Goal: Transaction & Acquisition: Purchase product/service

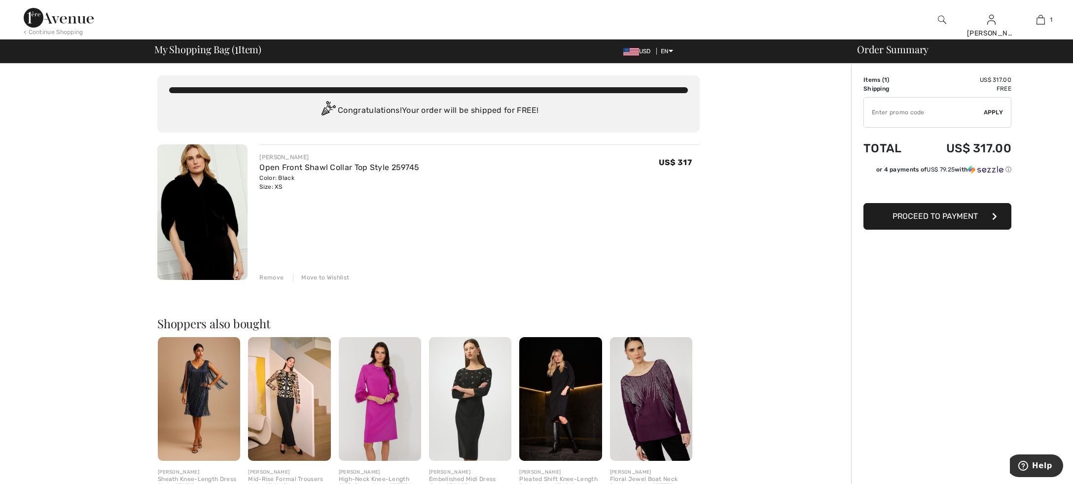
click at [931, 217] on span "Proceed to Payment" at bounding box center [935, 216] width 85 height 9
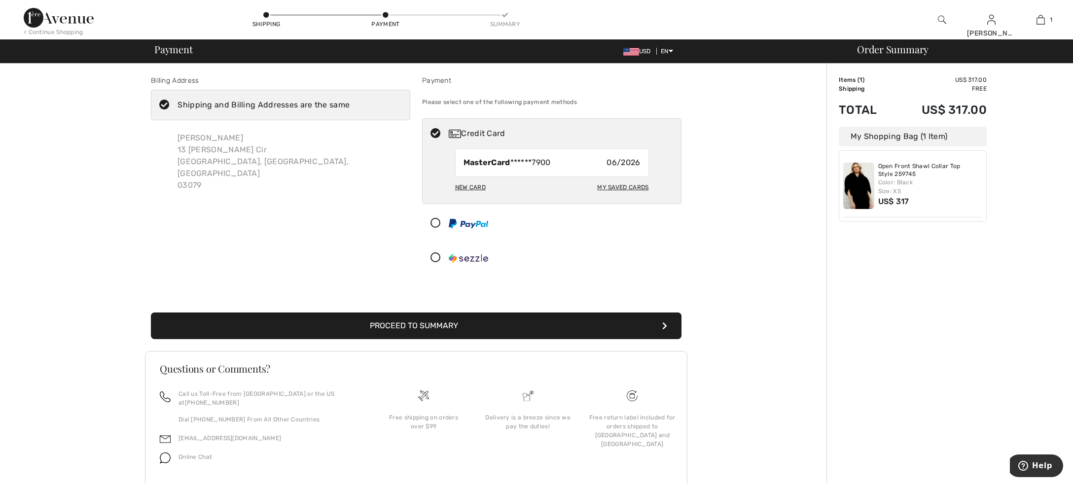
click at [467, 186] on div "New Card" at bounding box center [470, 187] width 31 height 17
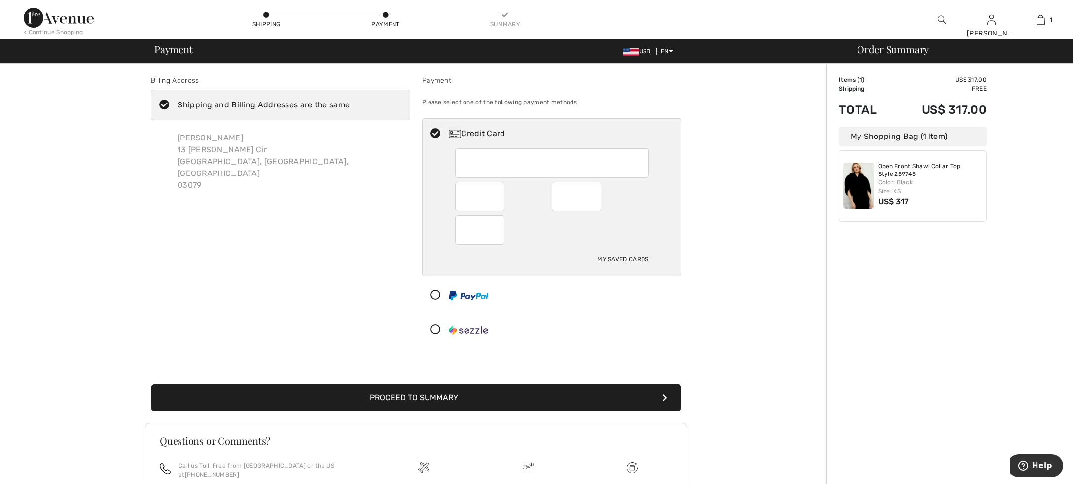
click at [596, 198] on div at bounding box center [576, 197] width 49 height 30
radio input "true"
click at [428, 397] on button "Proceed to Summary" at bounding box center [416, 398] width 531 height 27
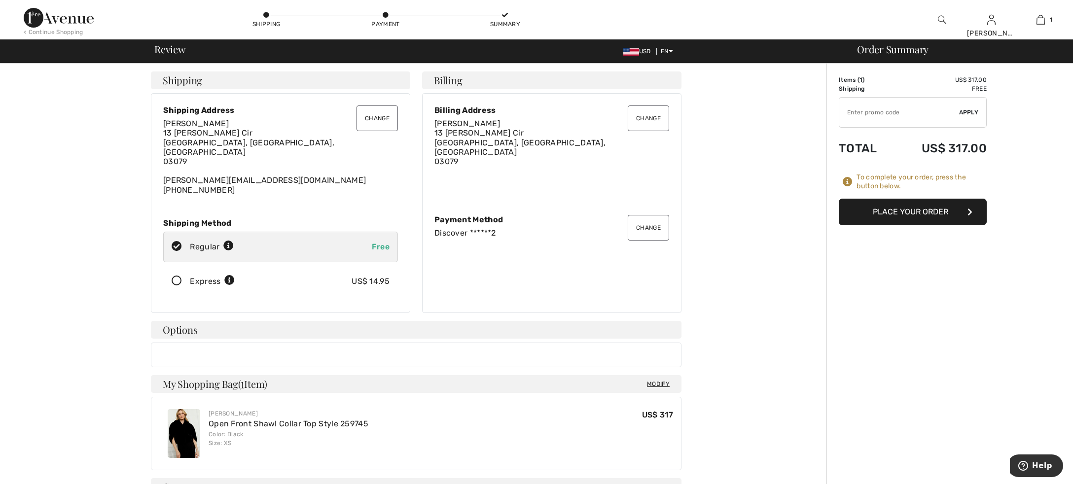
click at [906, 209] on button "Place Your Order" at bounding box center [913, 212] width 148 height 27
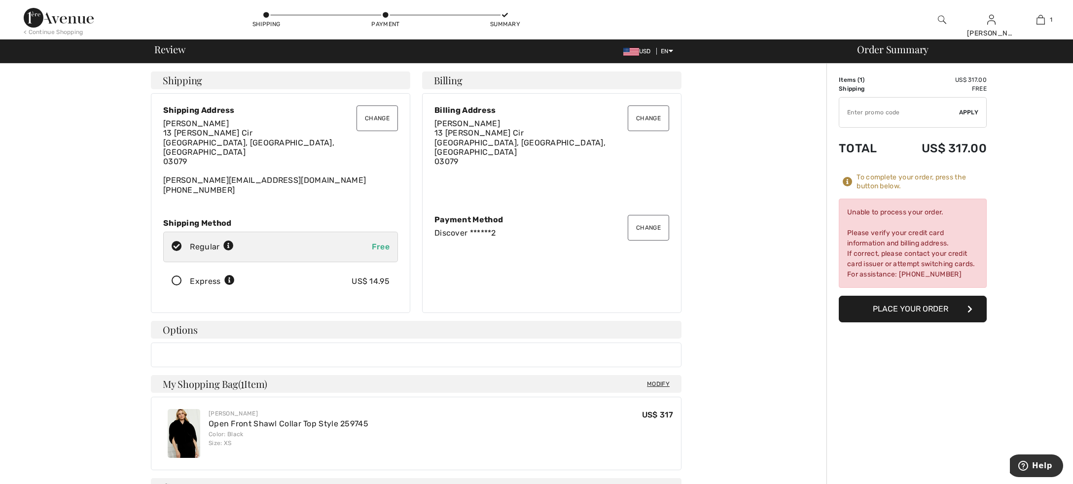
click at [652, 222] on button "Change" at bounding box center [648, 228] width 41 height 26
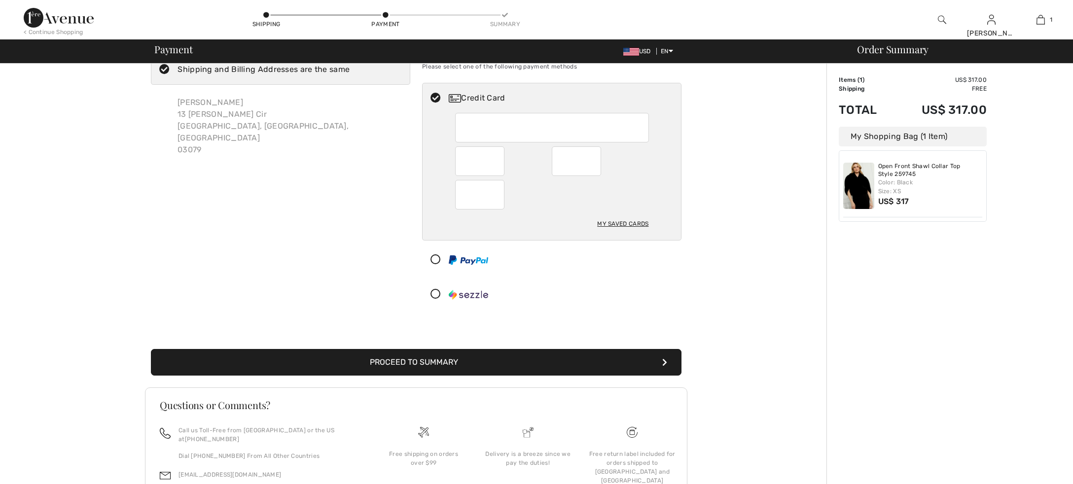
scroll to position [36, 0]
checkbox input "true"
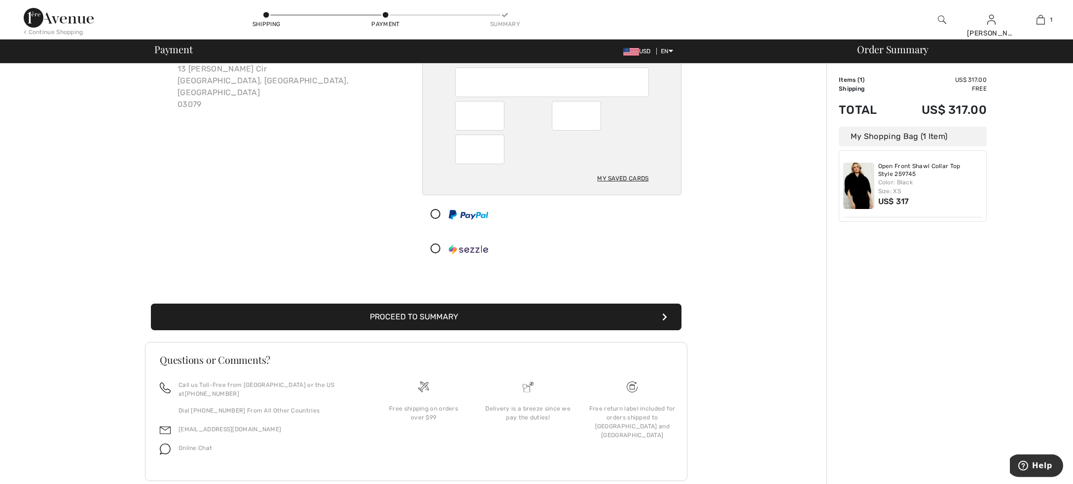
scroll to position [93, 0]
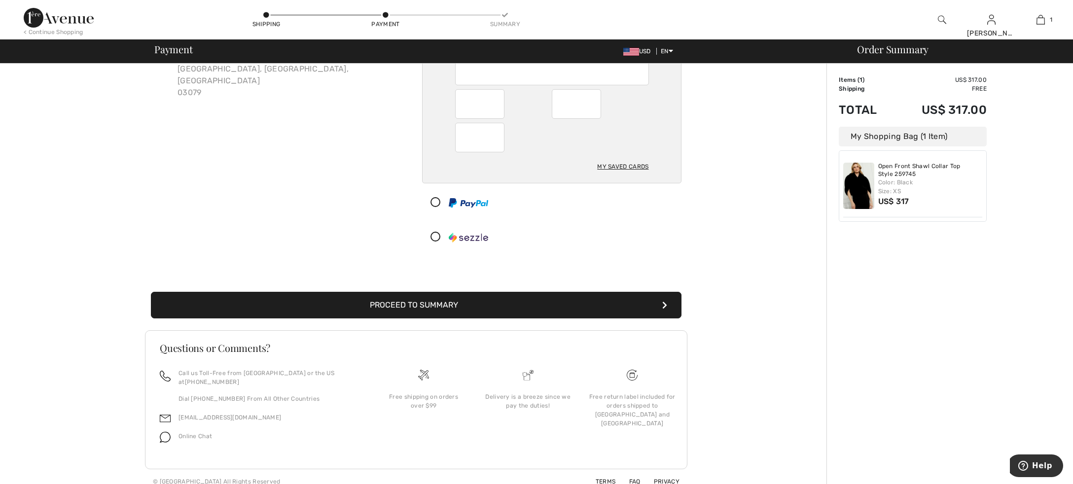
click at [412, 309] on button "Proceed to Summary" at bounding box center [416, 305] width 531 height 27
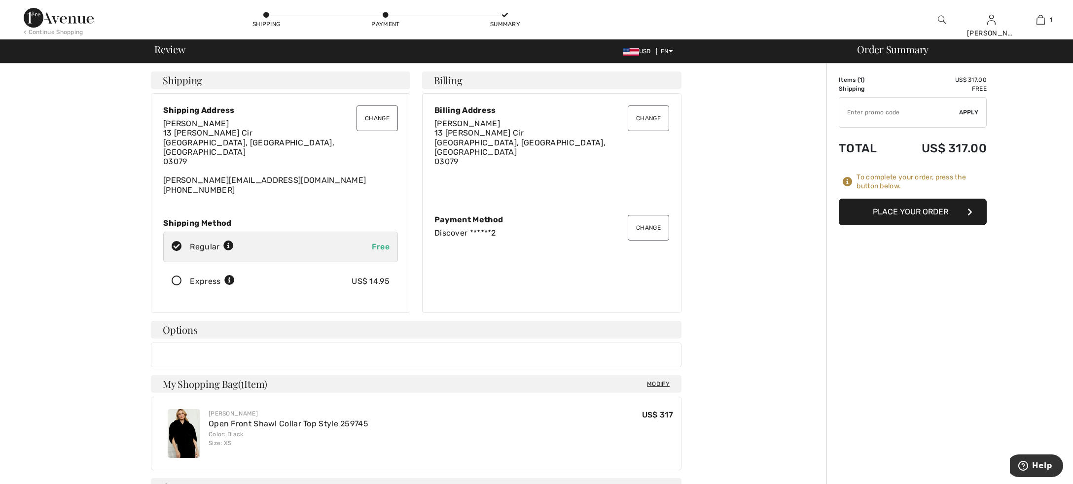
click at [919, 207] on button "Place Your Order" at bounding box center [913, 212] width 148 height 27
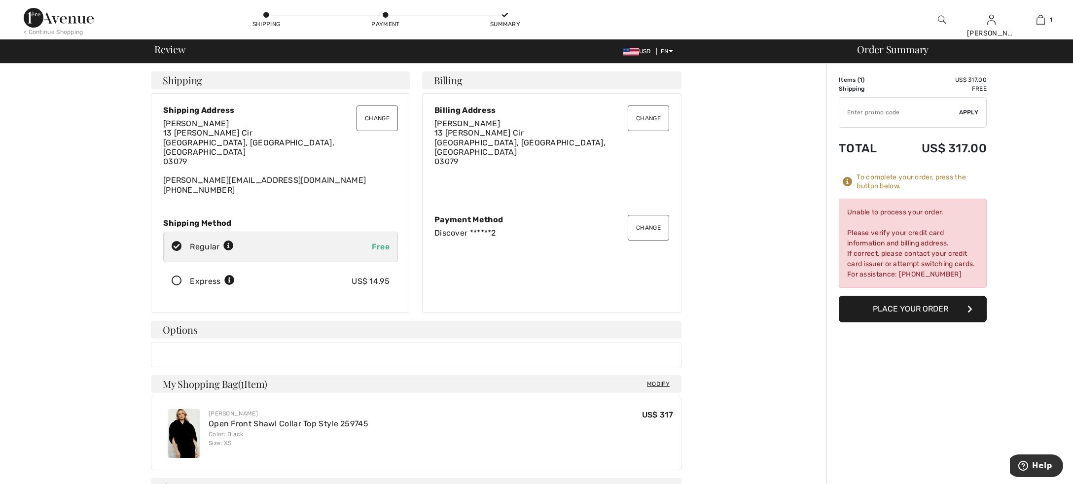
click at [644, 220] on button "Change" at bounding box center [648, 228] width 41 height 26
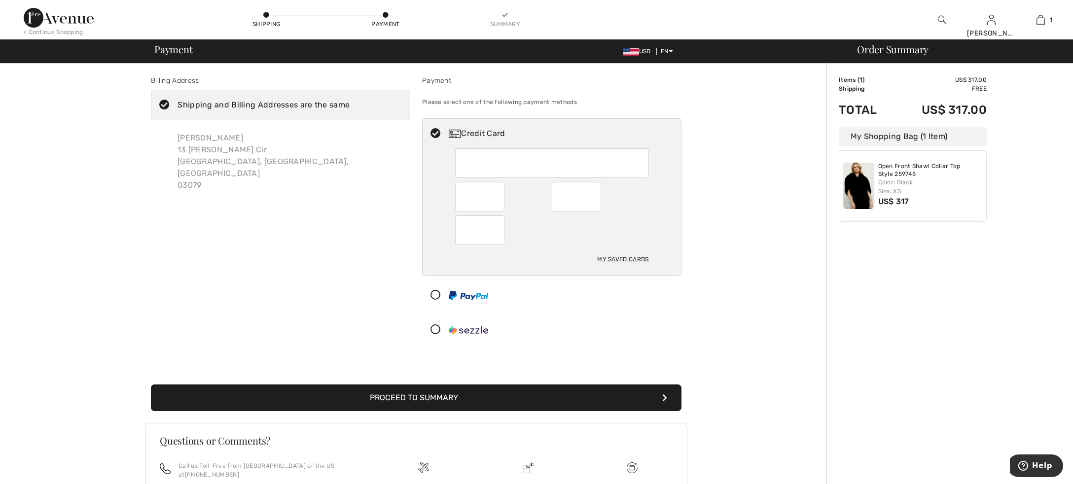
click at [617, 259] on div "My Saved Cards" at bounding box center [622, 259] width 51 height 17
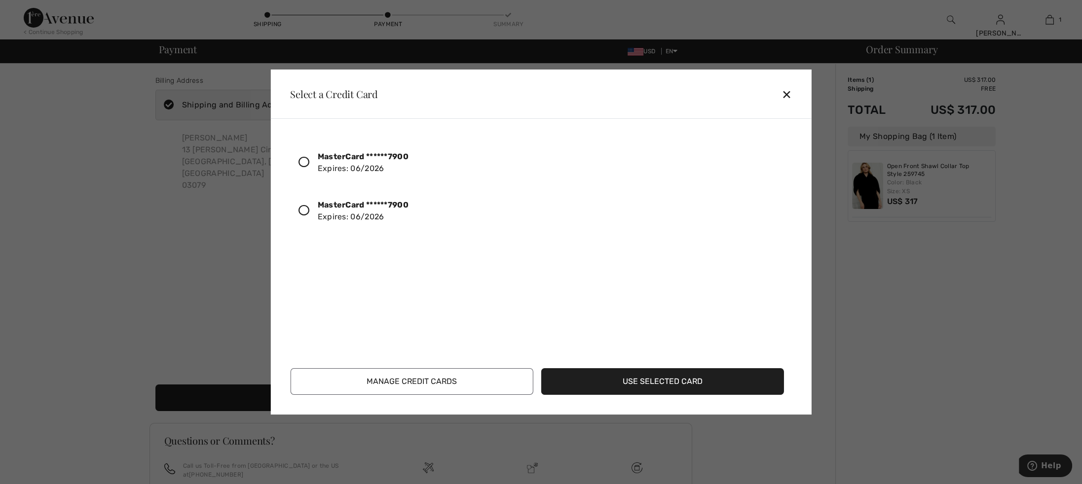
click at [386, 381] on button "Manage Credit Cards" at bounding box center [411, 382] width 243 height 27
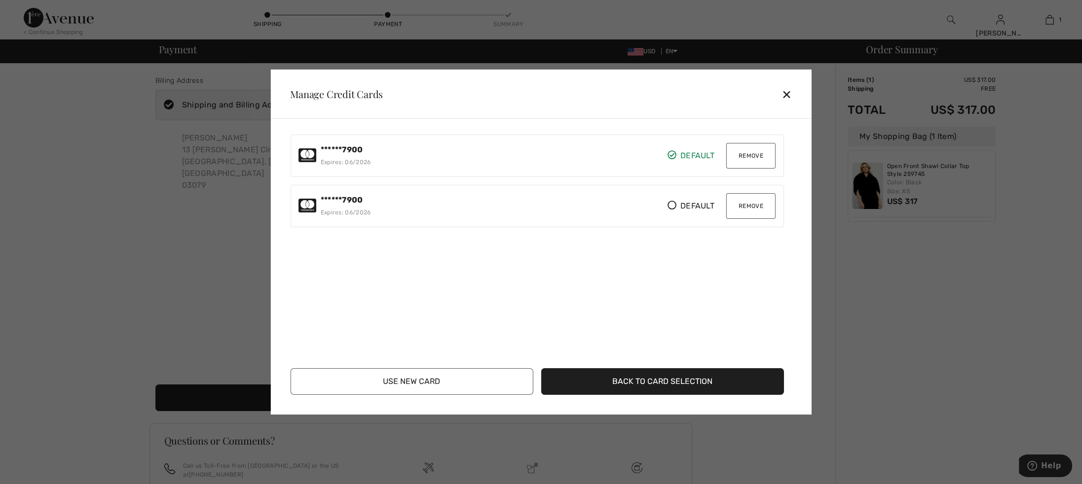
click at [746, 205] on button "Remove" at bounding box center [750, 206] width 49 height 26
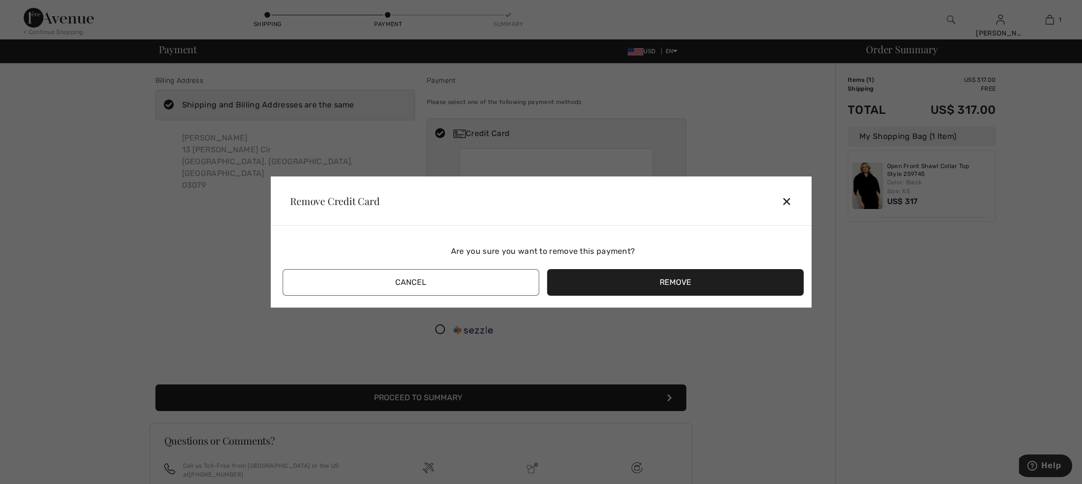
click at [676, 283] on button "Remove" at bounding box center [675, 282] width 257 height 27
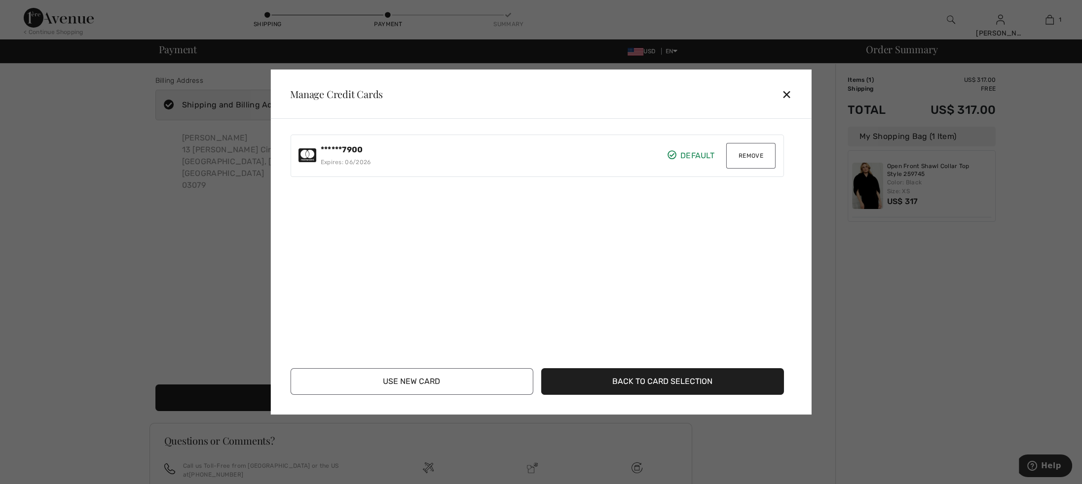
click at [326, 228] on div "******7900 Expires: 06/2026 Default Default Remove Default Default" at bounding box center [543, 246] width 506 height 222
click at [413, 381] on button "Use New Card" at bounding box center [411, 382] width 243 height 27
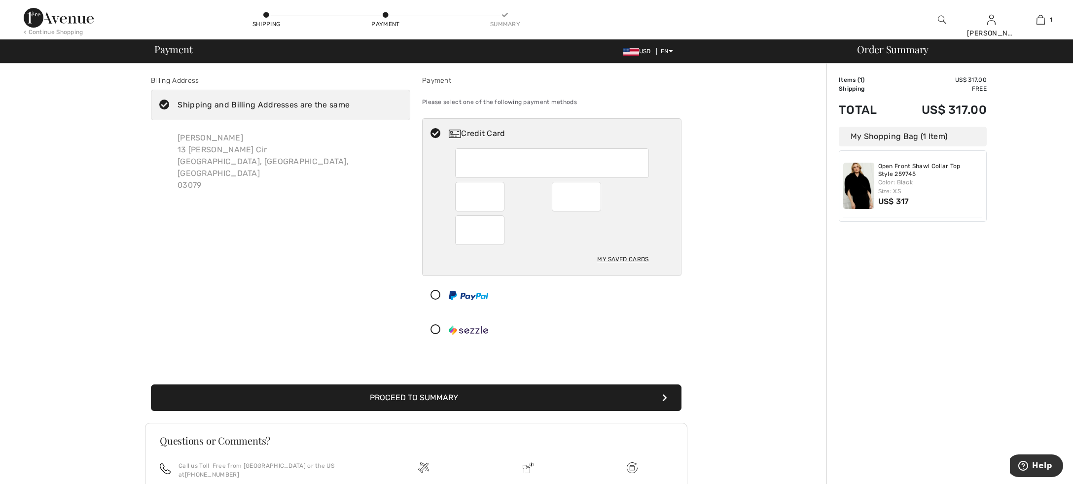
click at [629, 257] on div "My Saved Cards" at bounding box center [622, 259] width 51 height 17
radio input "true"
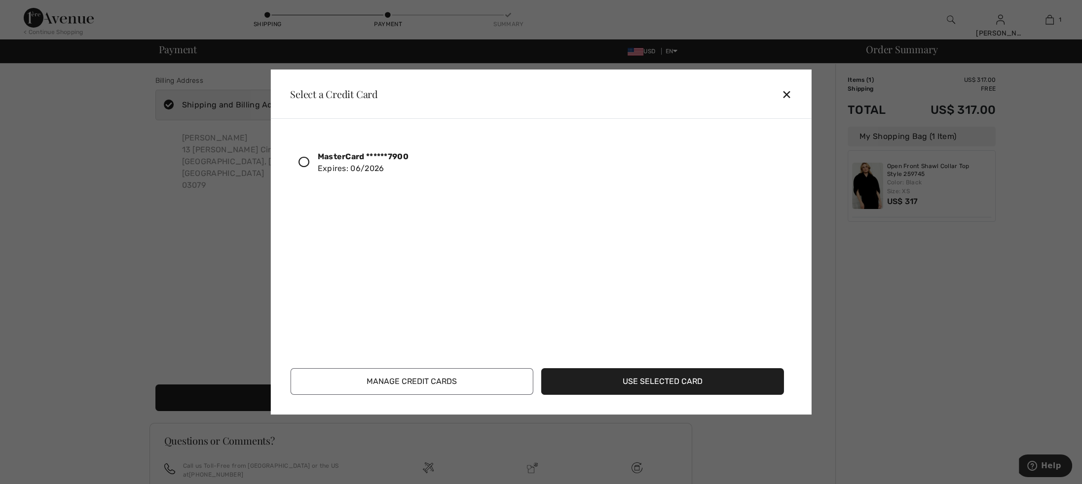
click at [788, 96] on div "✕" at bounding box center [790, 94] width 18 height 21
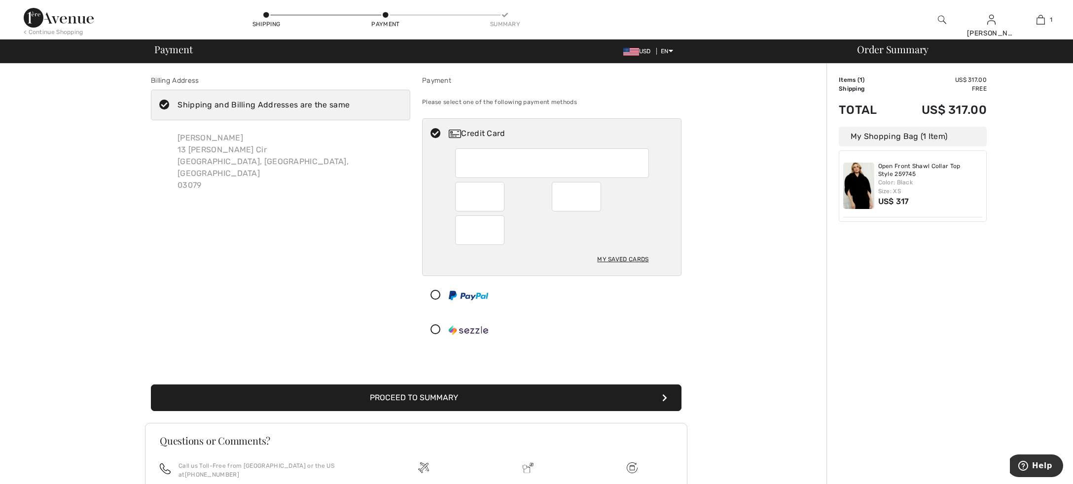
click at [443, 394] on button "Proceed to Summary" at bounding box center [416, 398] width 531 height 27
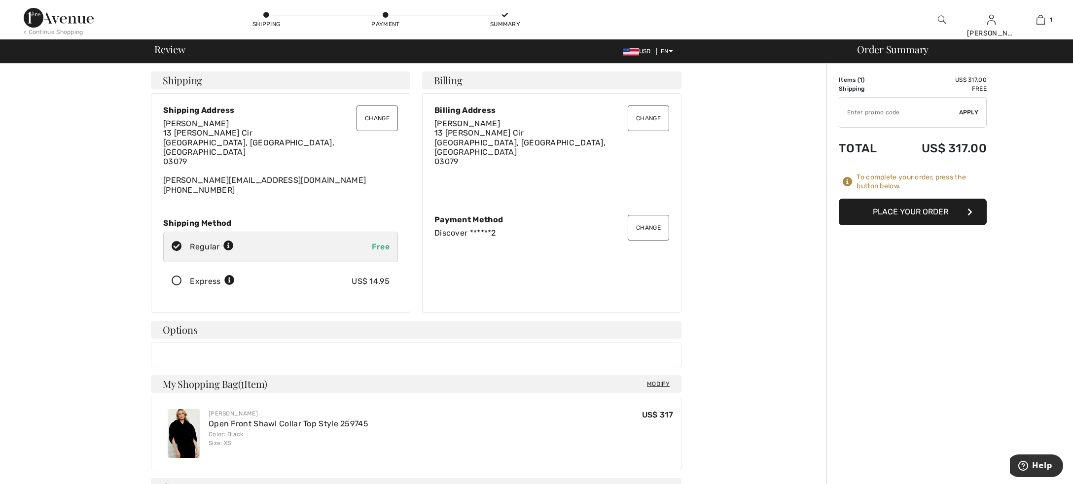
click at [653, 222] on button "Change" at bounding box center [648, 228] width 41 height 26
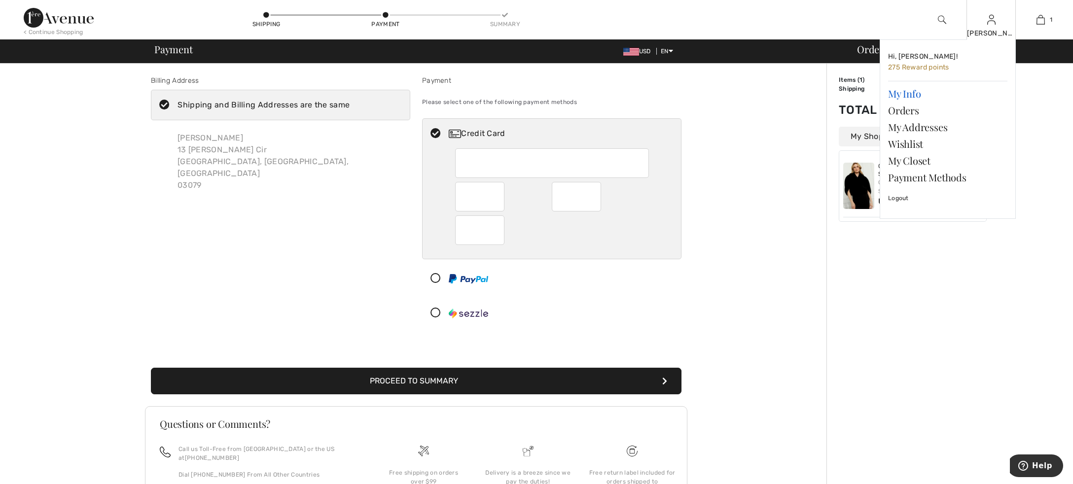
click at [905, 96] on link "My Info" at bounding box center [947, 93] width 119 height 17
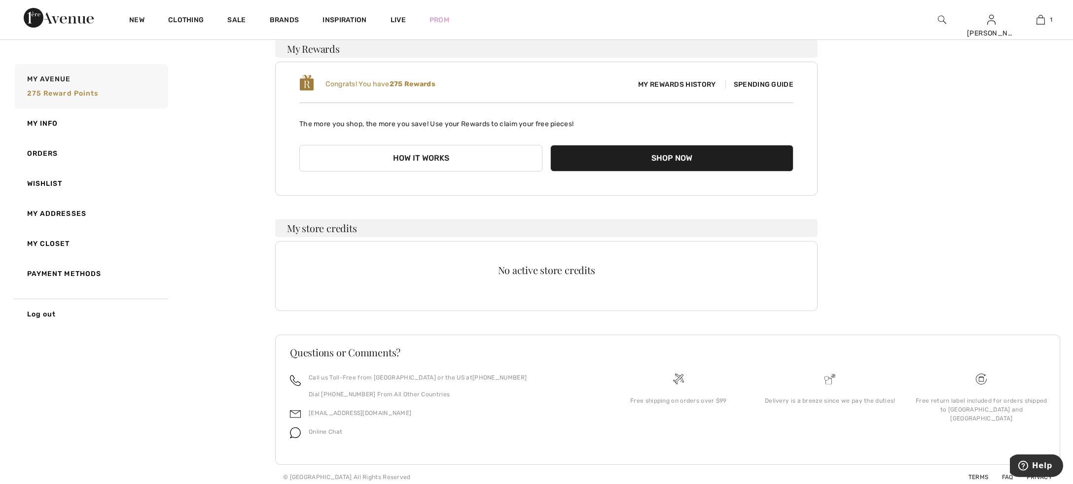
scroll to position [85, 0]
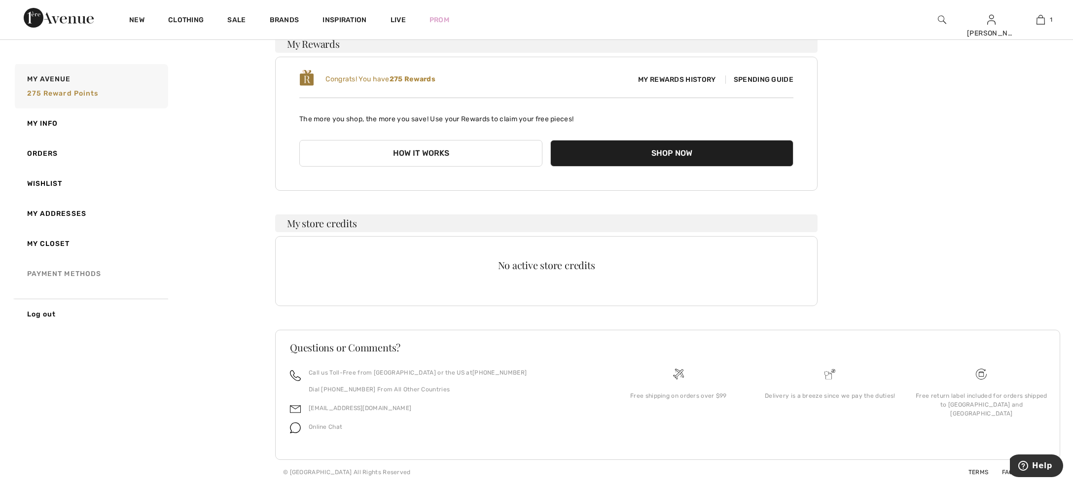
click at [79, 277] on link "Payment Methods" at bounding box center [90, 274] width 155 height 30
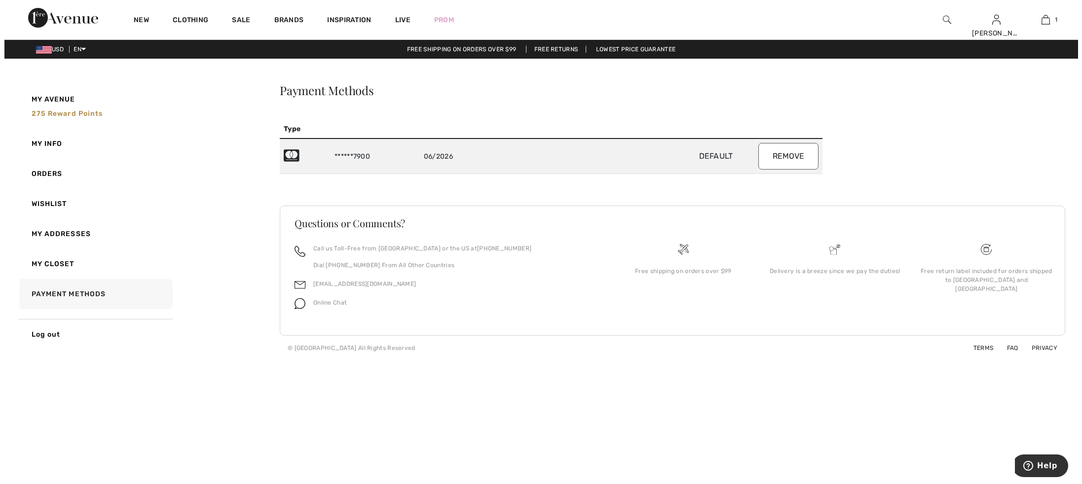
scroll to position [0, 0]
click at [854, 155] on div "Payment Methods Type ******7900 06/2026 Default Remove Questions or Comments? C…" at bounding box center [673, 222] width 792 height 276
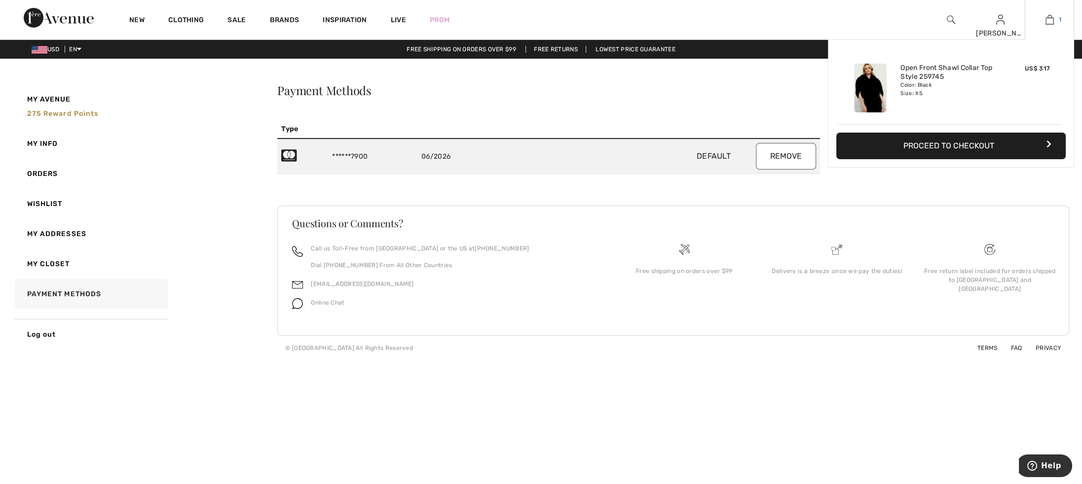
click at [1055, 21] on link "1" at bounding box center [1049, 20] width 48 height 12
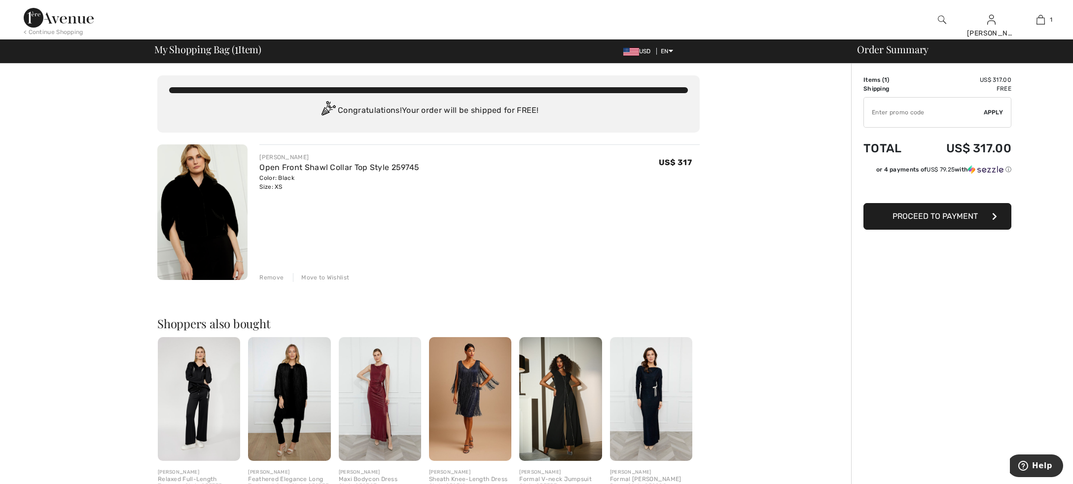
click at [933, 216] on span "Proceed to Payment" at bounding box center [935, 216] width 85 height 9
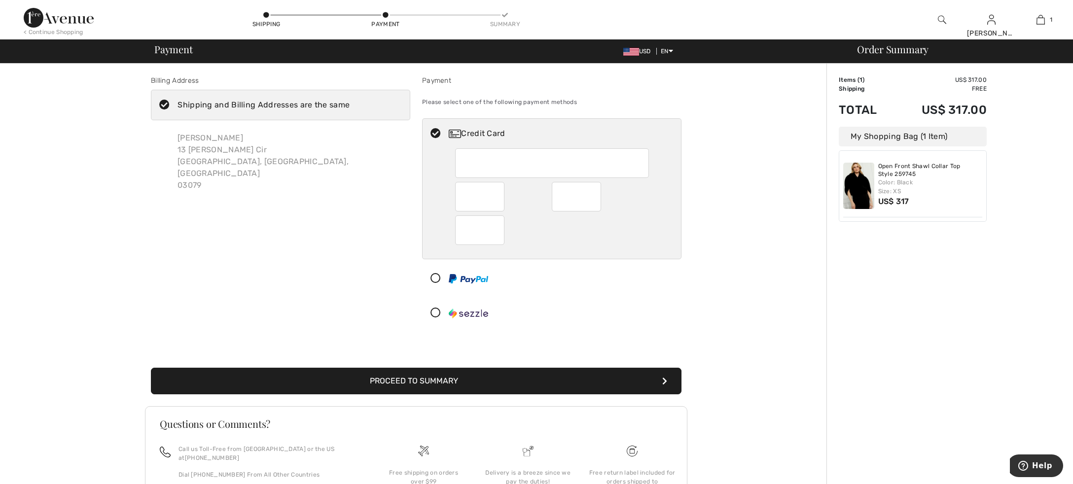
click at [438, 133] on icon at bounding box center [436, 134] width 26 height 10
click at [435, 132] on icon at bounding box center [436, 134] width 26 height 10
radio input "true"
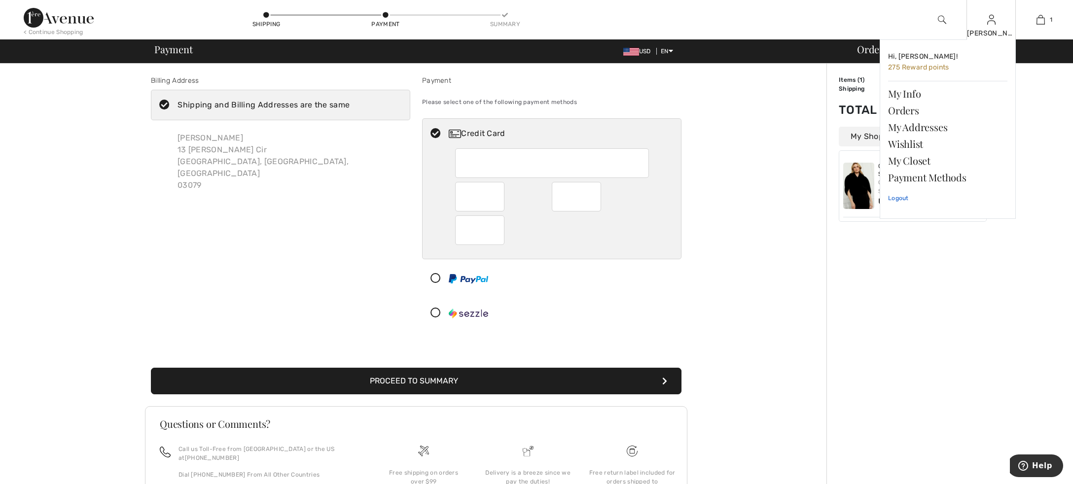
click at [899, 196] on link "Logout" at bounding box center [947, 198] width 119 height 25
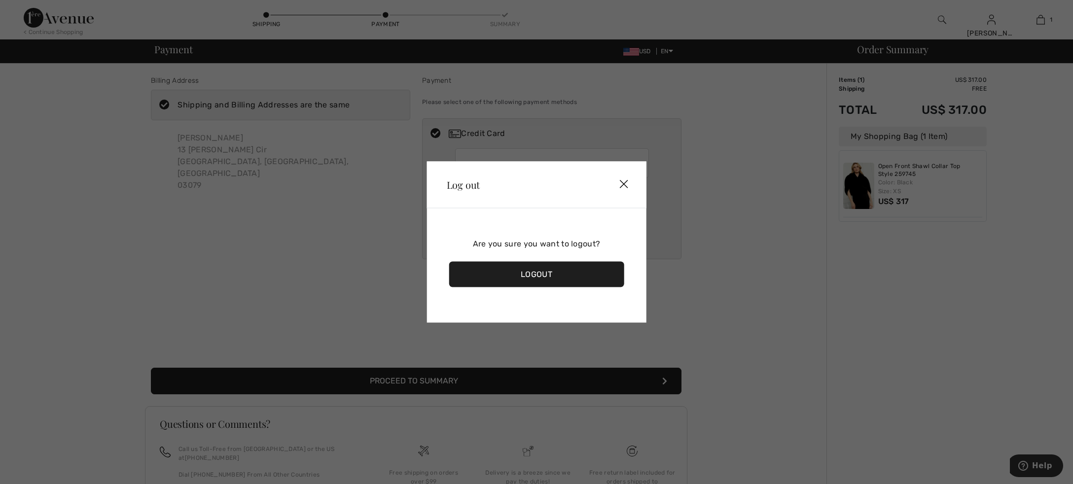
click at [555, 277] on div "Logout" at bounding box center [536, 275] width 175 height 26
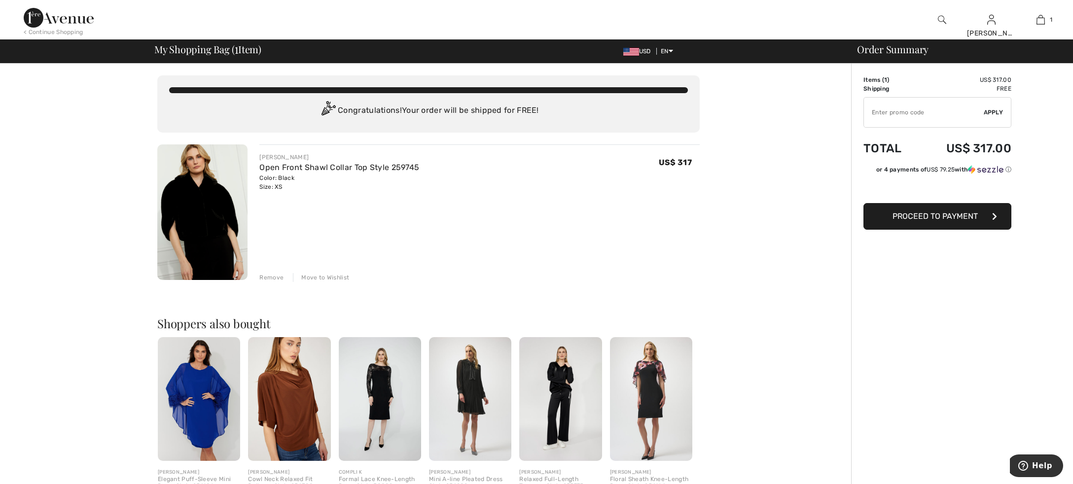
click at [925, 214] on span "Proceed to Payment" at bounding box center [935, 216] width 85 height 9
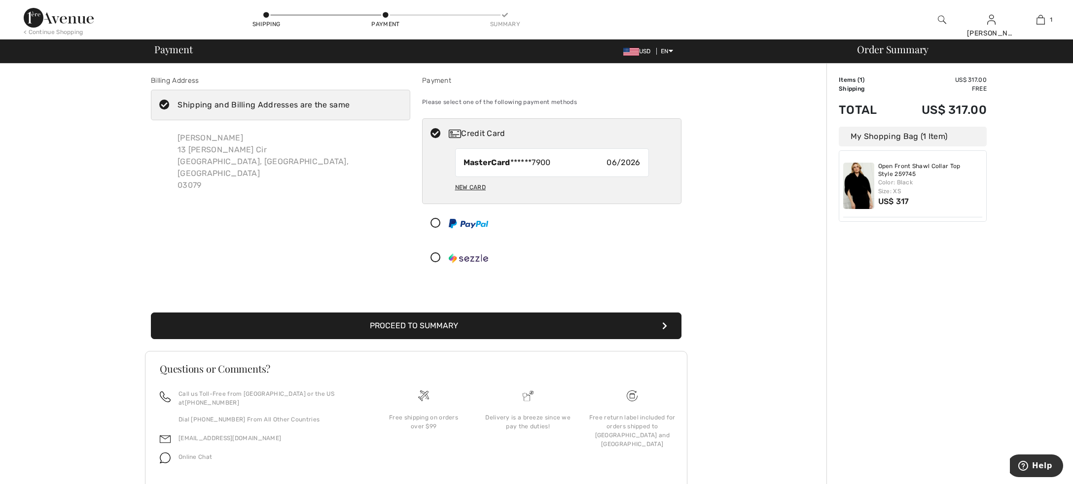
click at [434, 326] on button "Proceed to Summary" at bounding box center [416, 326] width 531 height 27
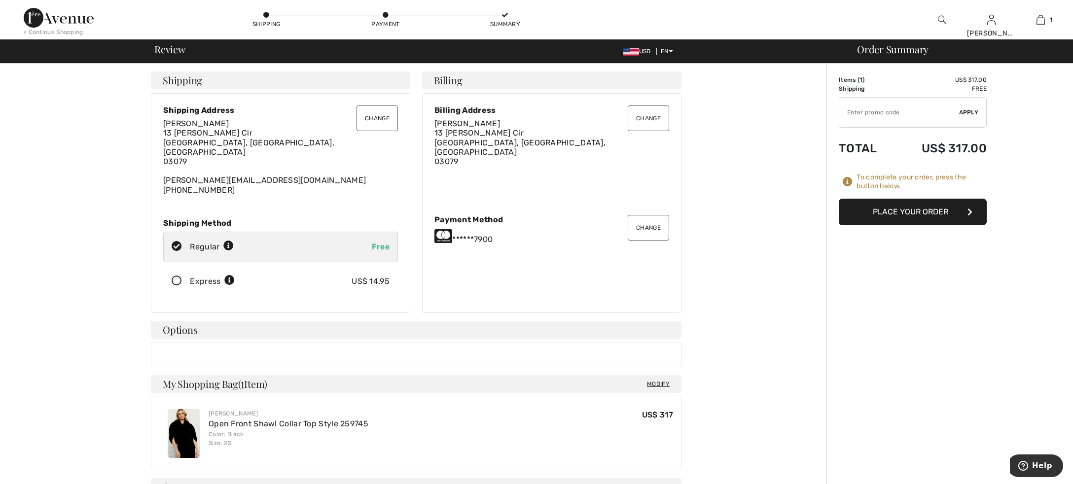
click at [903, 209] on button "Place Your Order" at bounding box center [913, 212] width 148 height 27
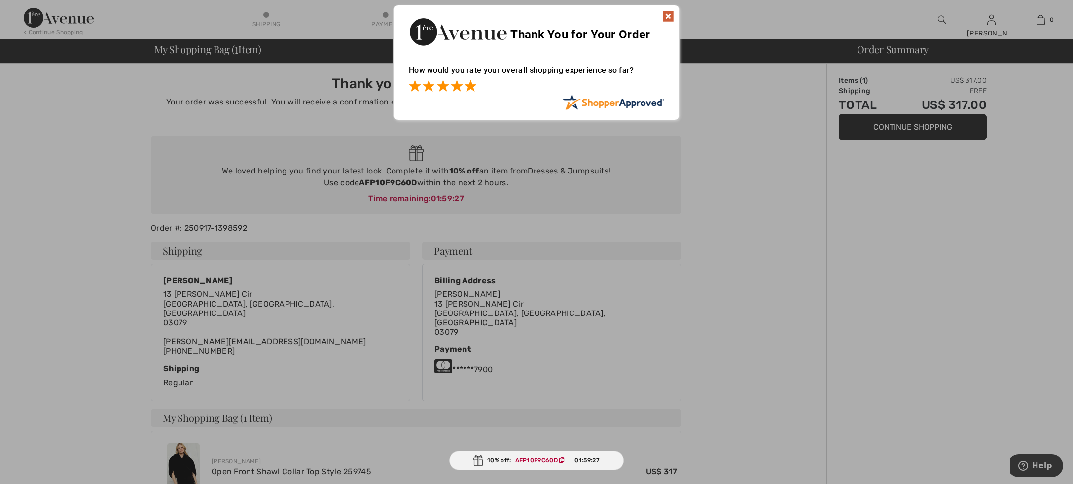
click at [470, 86] on span at bounding box center [471, 86] width 12 height 12
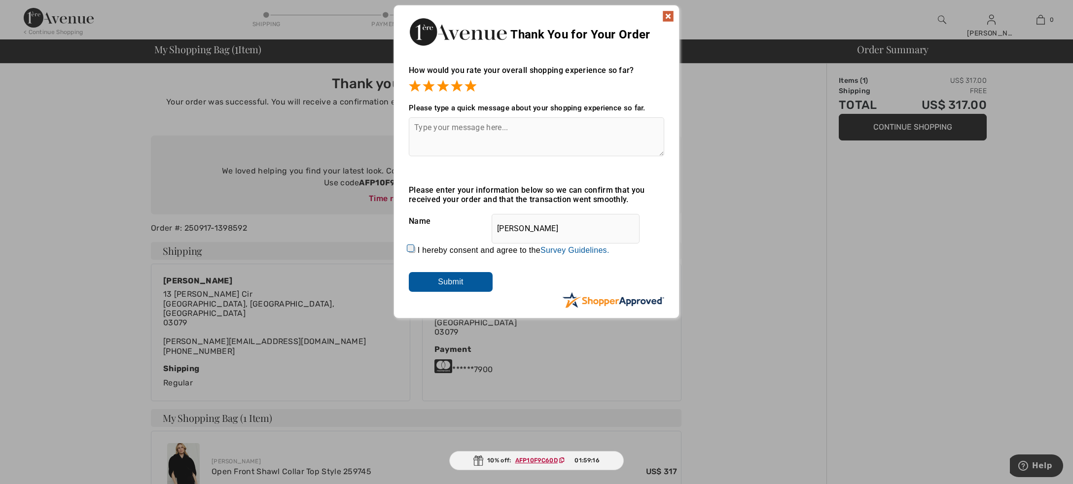
click at [670, 13] on img at bounding box center [669, 16] width 12 height 12
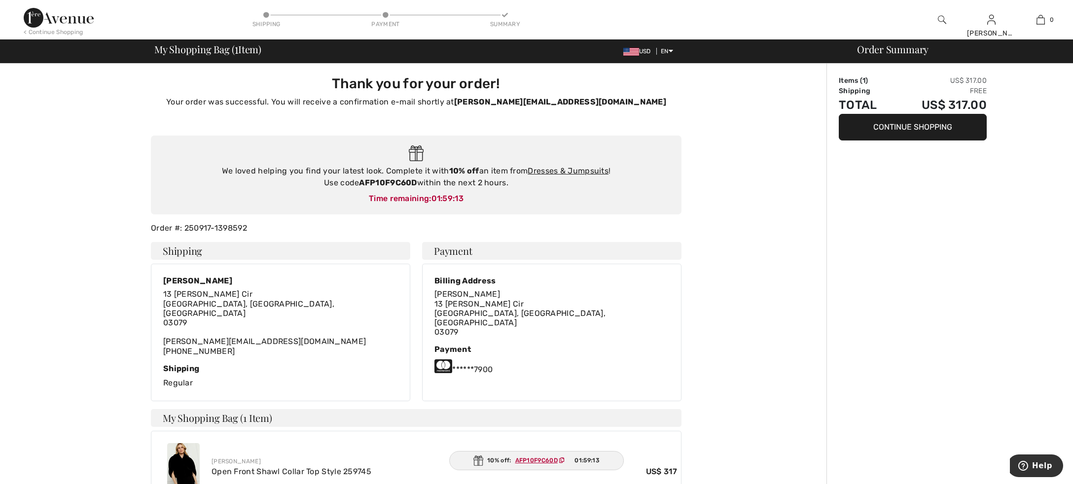
click at [462, 181] on div "We loved helping you find your latest look. Complete it with 10% off an item fr…" at bounding box center [416, 177] width 511 height 24
